Goal: Task Accomplishment & Management: Manage account settings

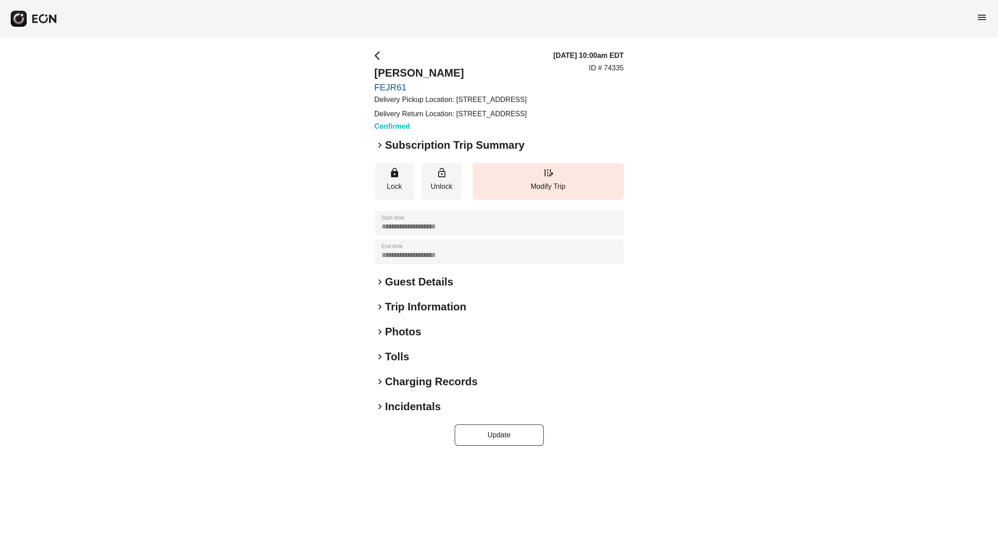
click at [404, 158] on div "**********" at bounding box center [498, 247] width 249 height 395
click at [404, 152] on h2 "Subscription Trip Summary" at bounding box center [454, 145] width 139 height 14
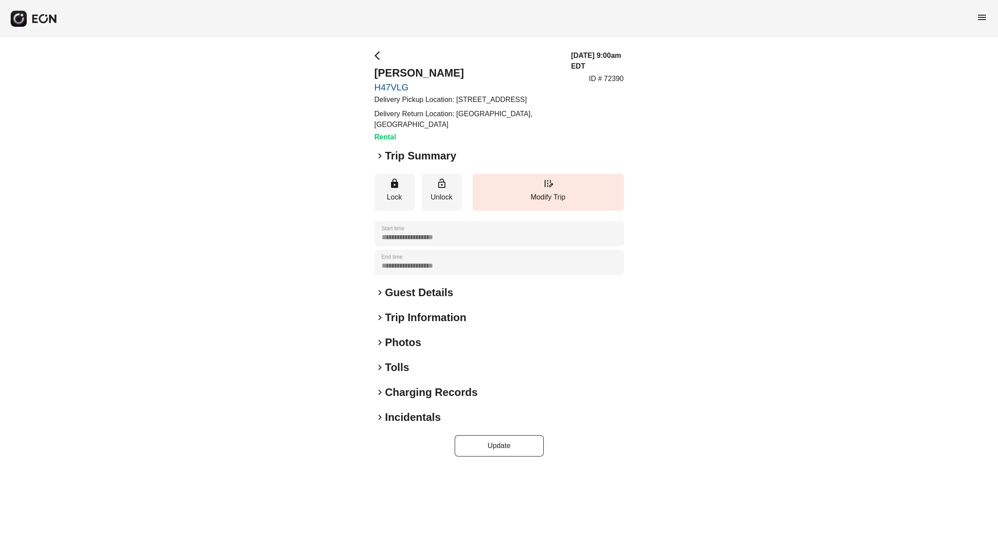
click at [418, 163] on h2 "Trip Summary" at bounding box center [420, 156] width 71 height 14
